Goal: Task Accomplishment & Management: Complete application form

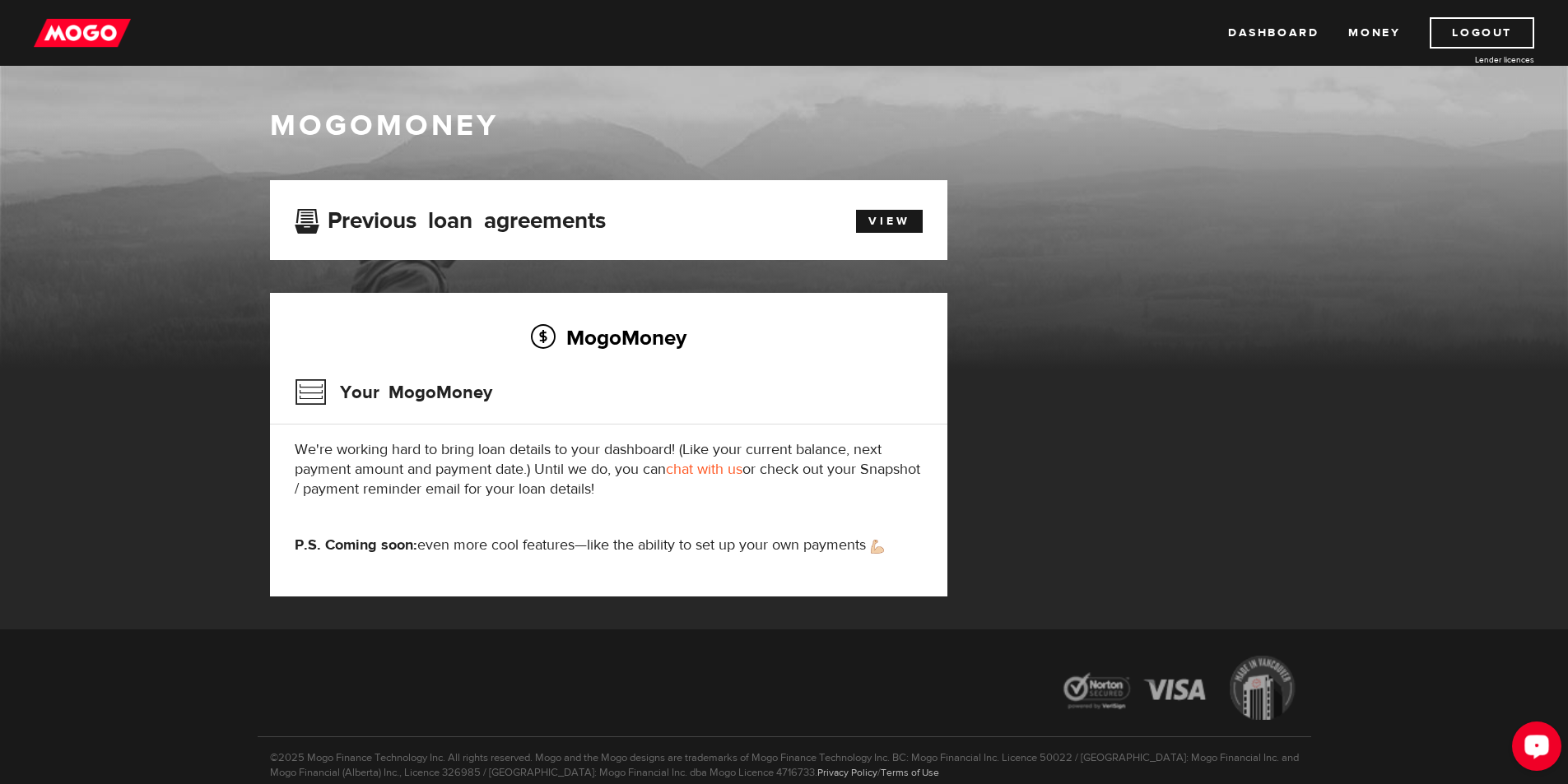
click at [1538, 740] on icon "Open LiveChat chat widget" at bounding box center [1537, 745] width 15 height 10
click at [1263, 37] on link "Dashboard" at bounding box center [1273, 33] width 91 height 31
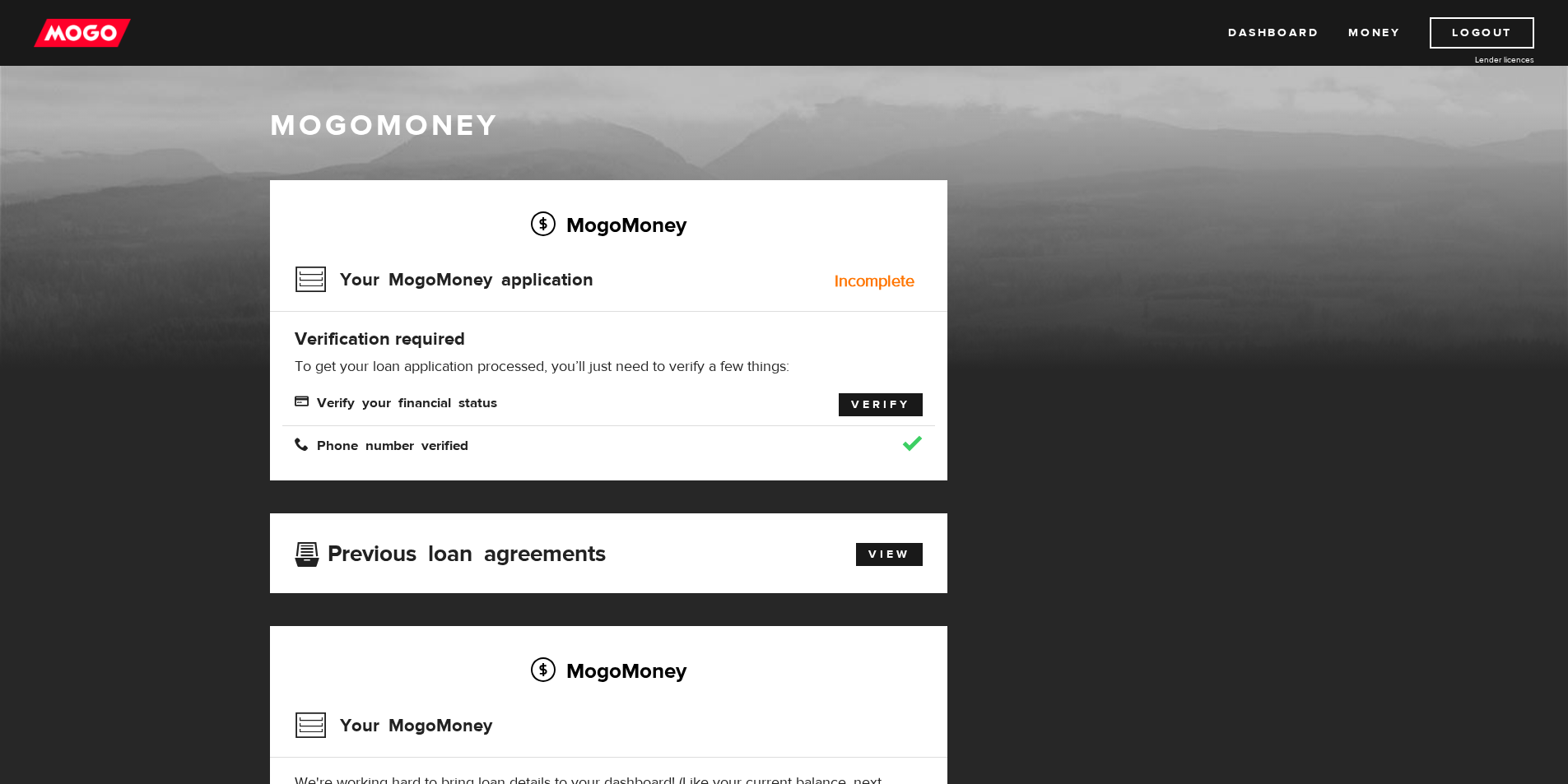
click at [884, 401] on link "Verify" at bounding box center [881, 405] width 84 height 23
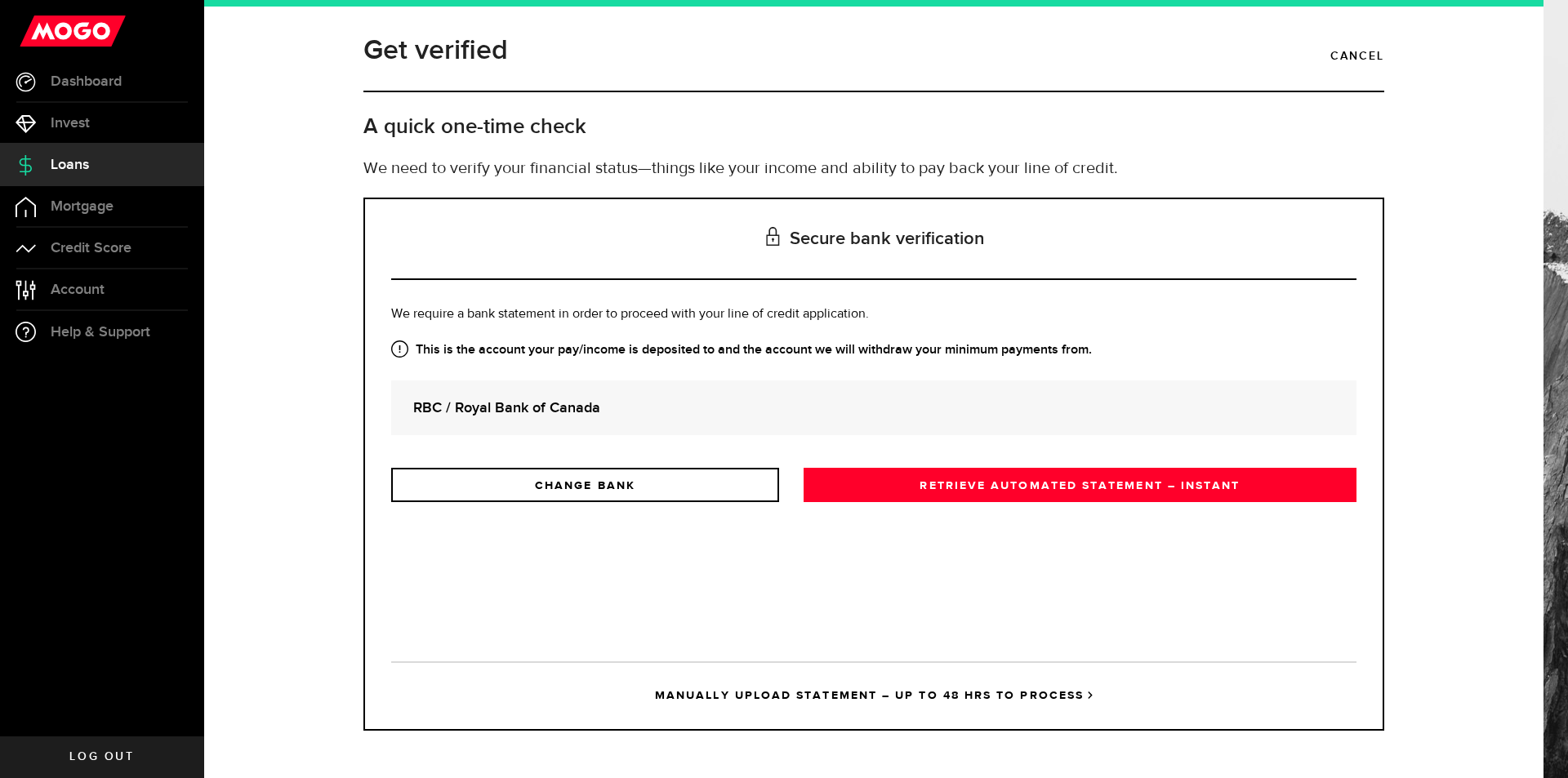
click at [998, 483] on link "RETRIEVE AUTOMATED STATEMENT – INSTANT" at bounding box center [1079, 485] width 552 height 34
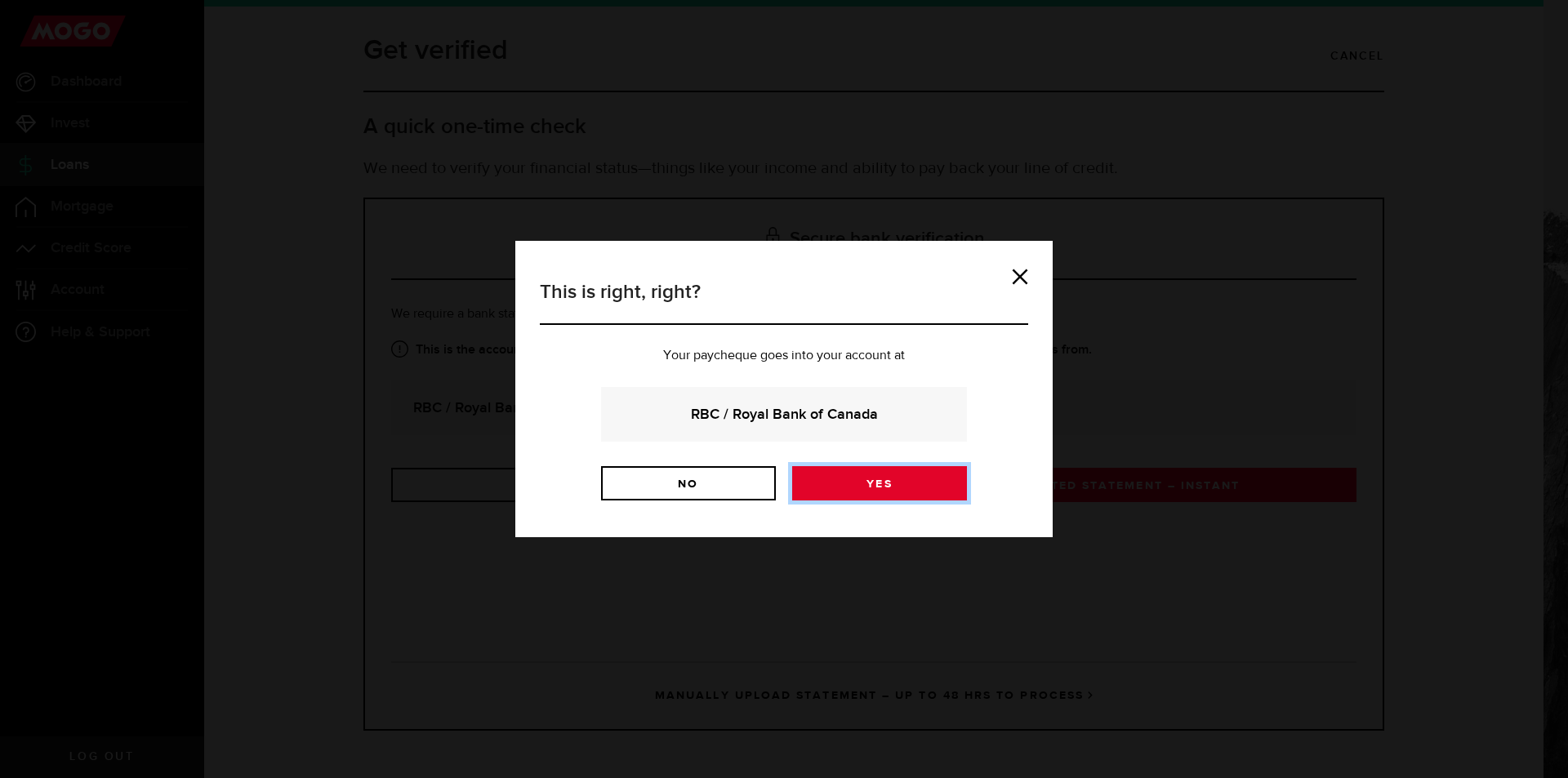
click at [869, 482] on link "Yes" at bounding box center [879, 483] width 175 height 34
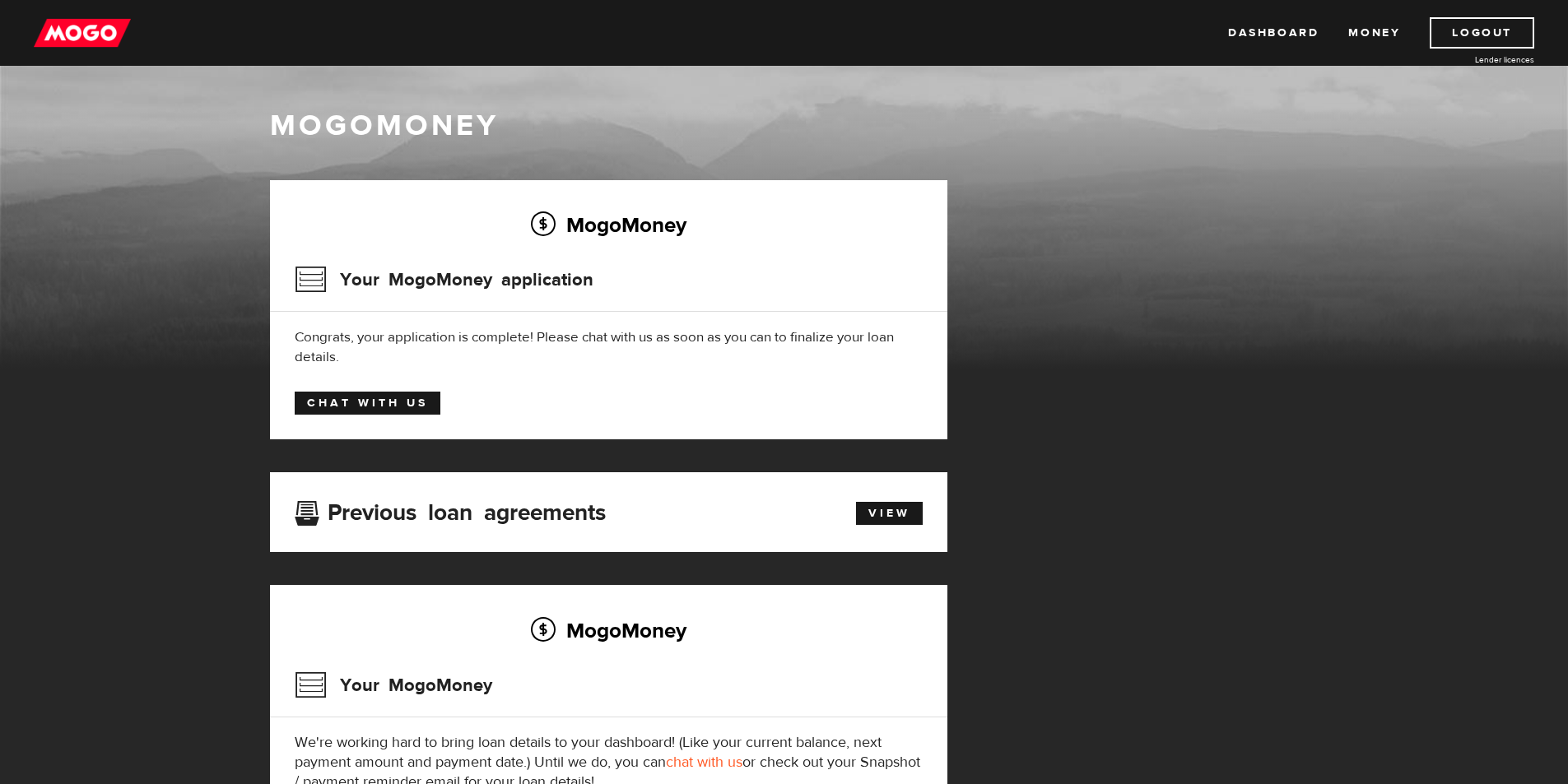
click at [431, 394] on link "Chat with us" at bounding box center [367, 403] width 146 height 23
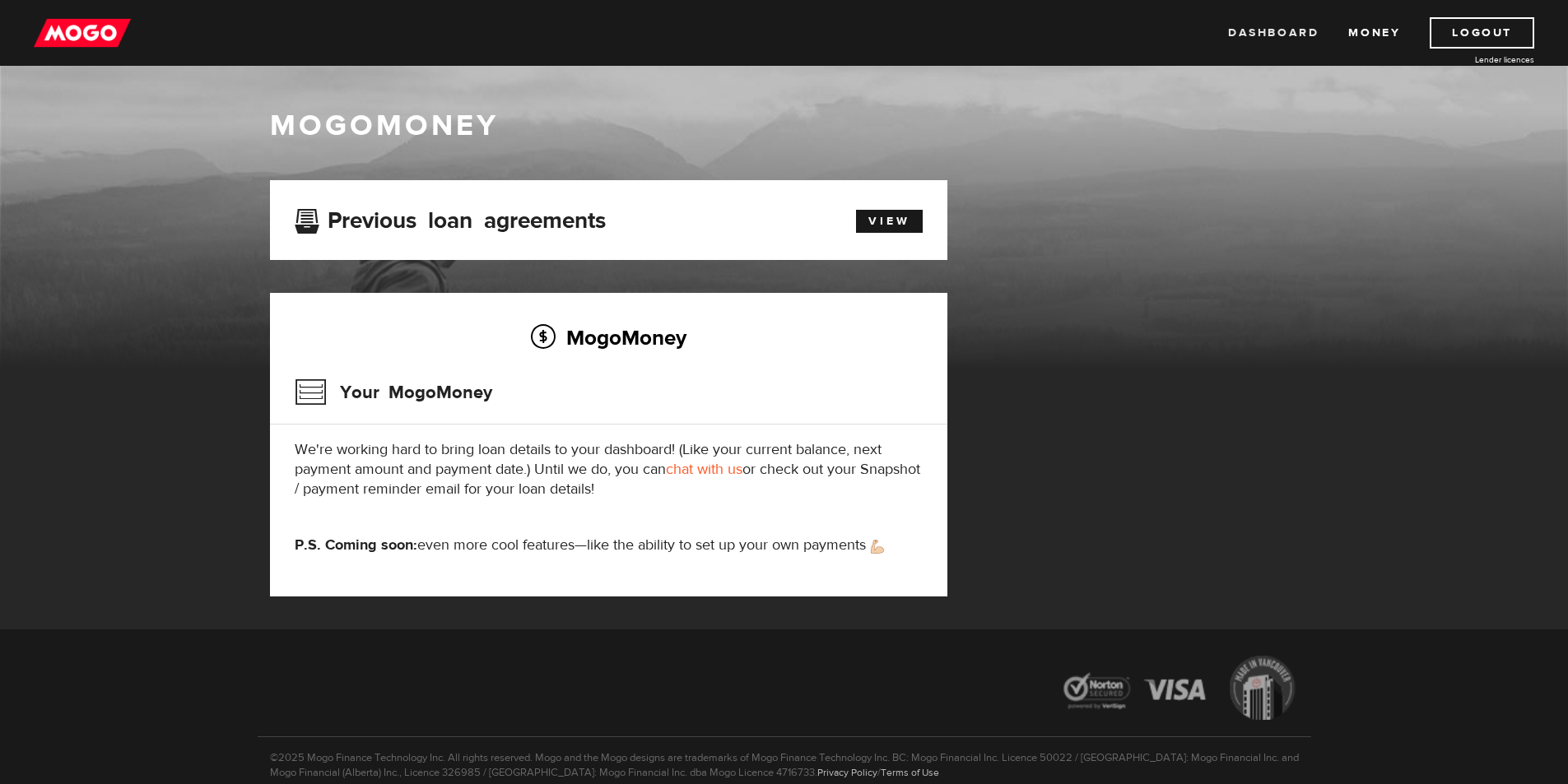
click at [1245, 34] on link "Dashboard" at bounding box center [1273, 33] width 91 height 31
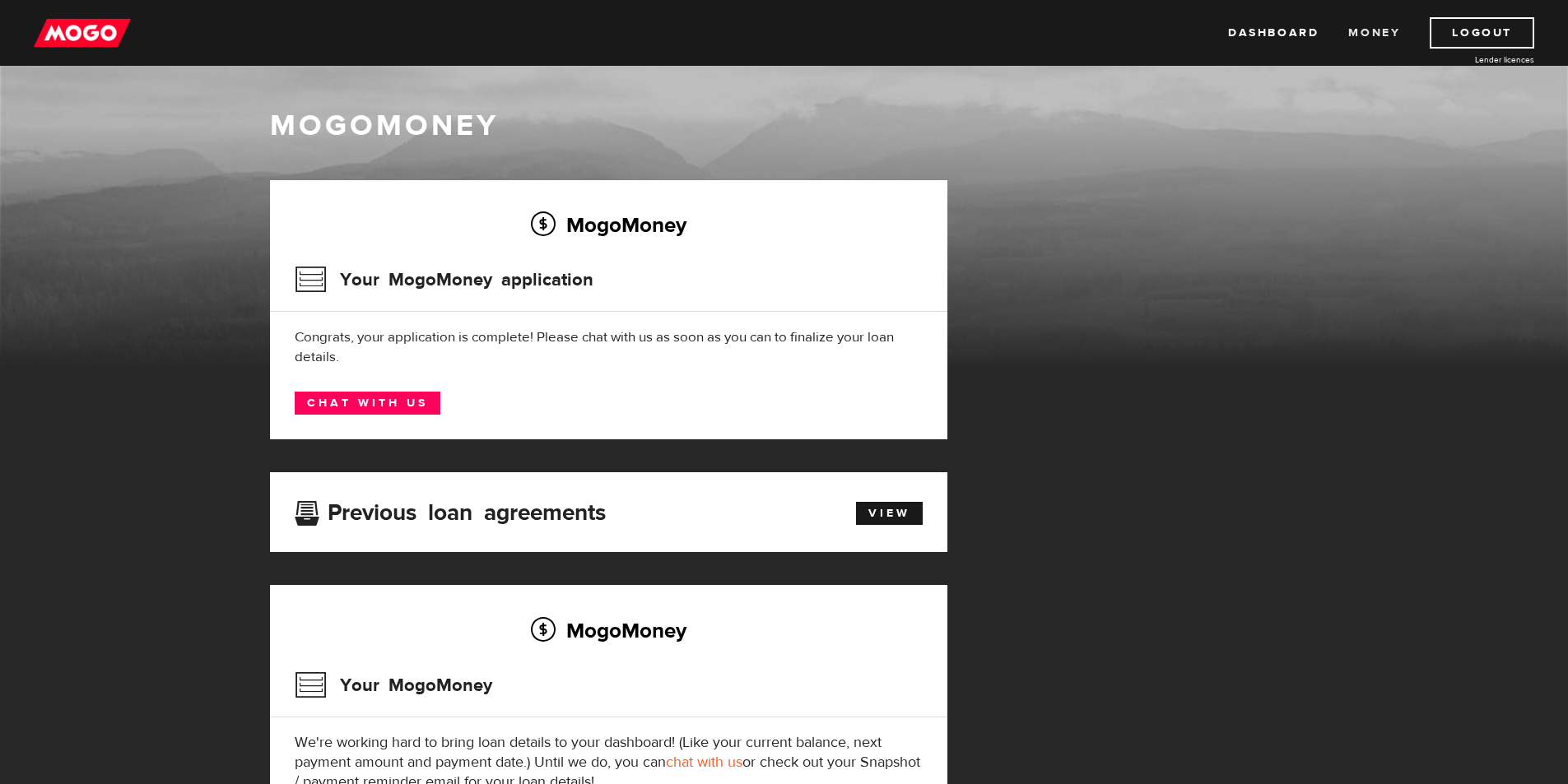
click at [1375, 29] on link "Money" at bounding box center [1373, 33] width 51 height 31
click at [1251, 33] on link "Dashboard" at bounding box center [1273, 33] width 91 height 31
